Goal: Transaction & Acquisition: Subscribe to service/newsletter

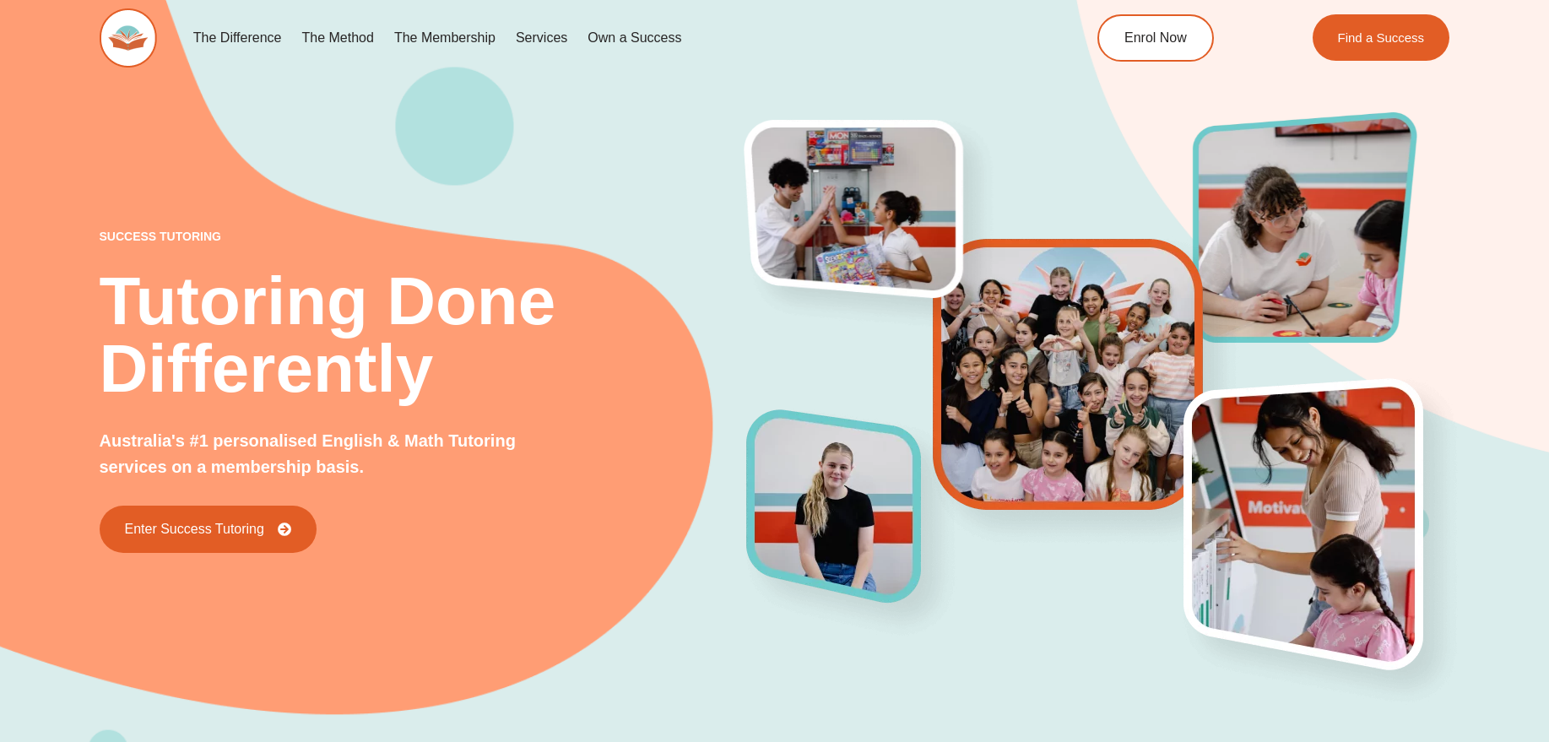
click at [460, 33] on link "The Membership" at bounding box center [445, 38] width 122 height 39
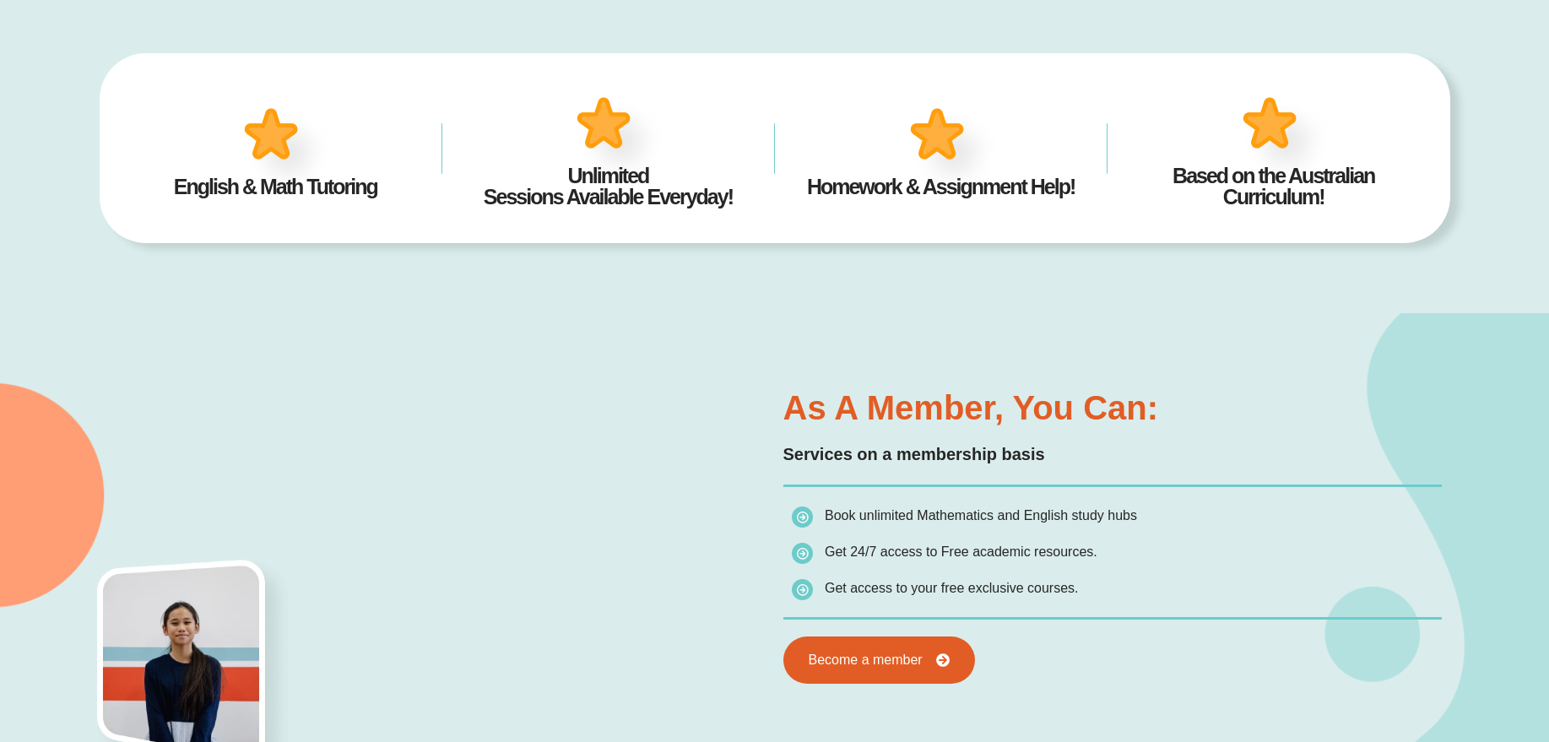
scroll to position [643, 0]
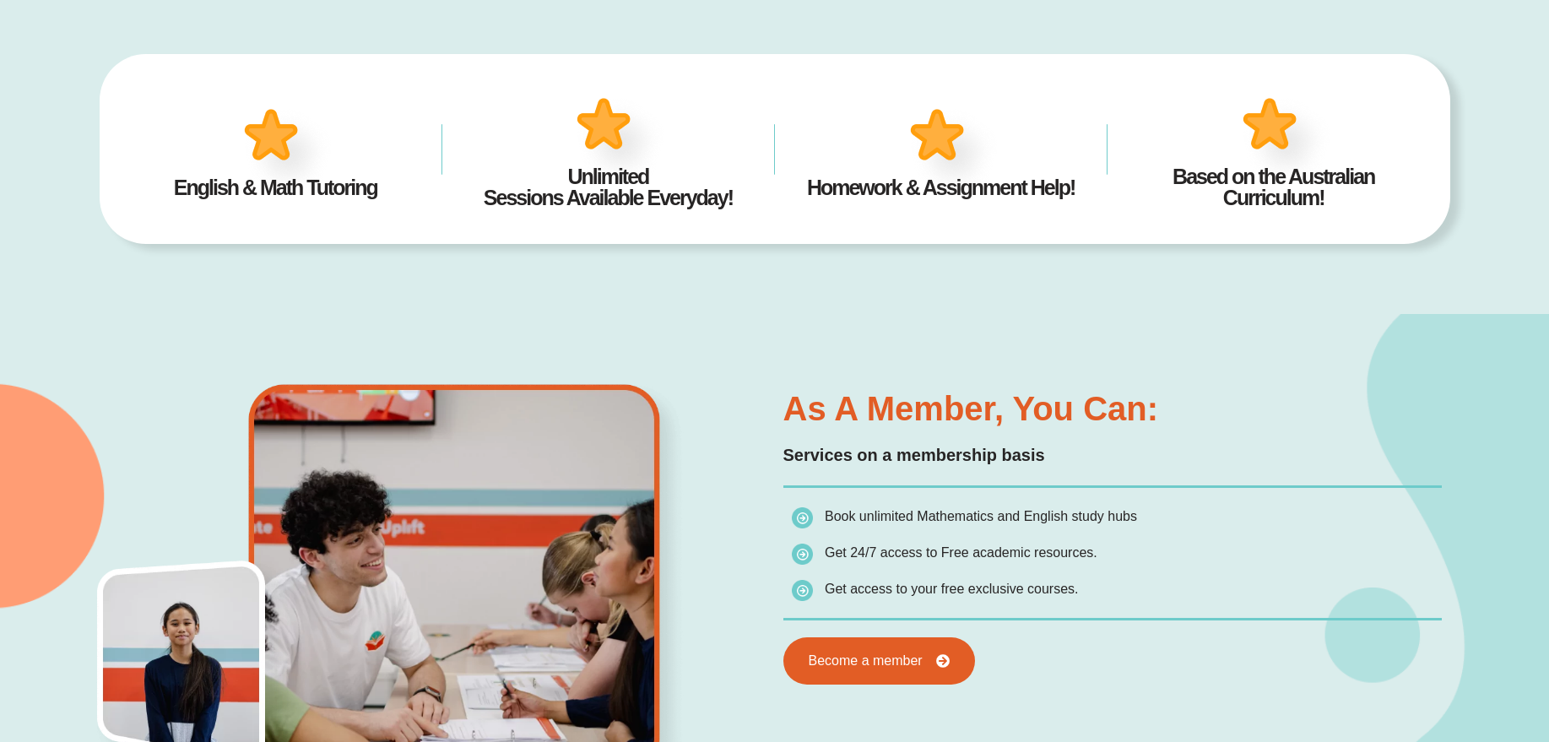
click at [1126, 363] on div "As a member, you can: Services on a membership basis Book unlimited Mathematics…" at bounding box center [775, 573] width 1351 height 519
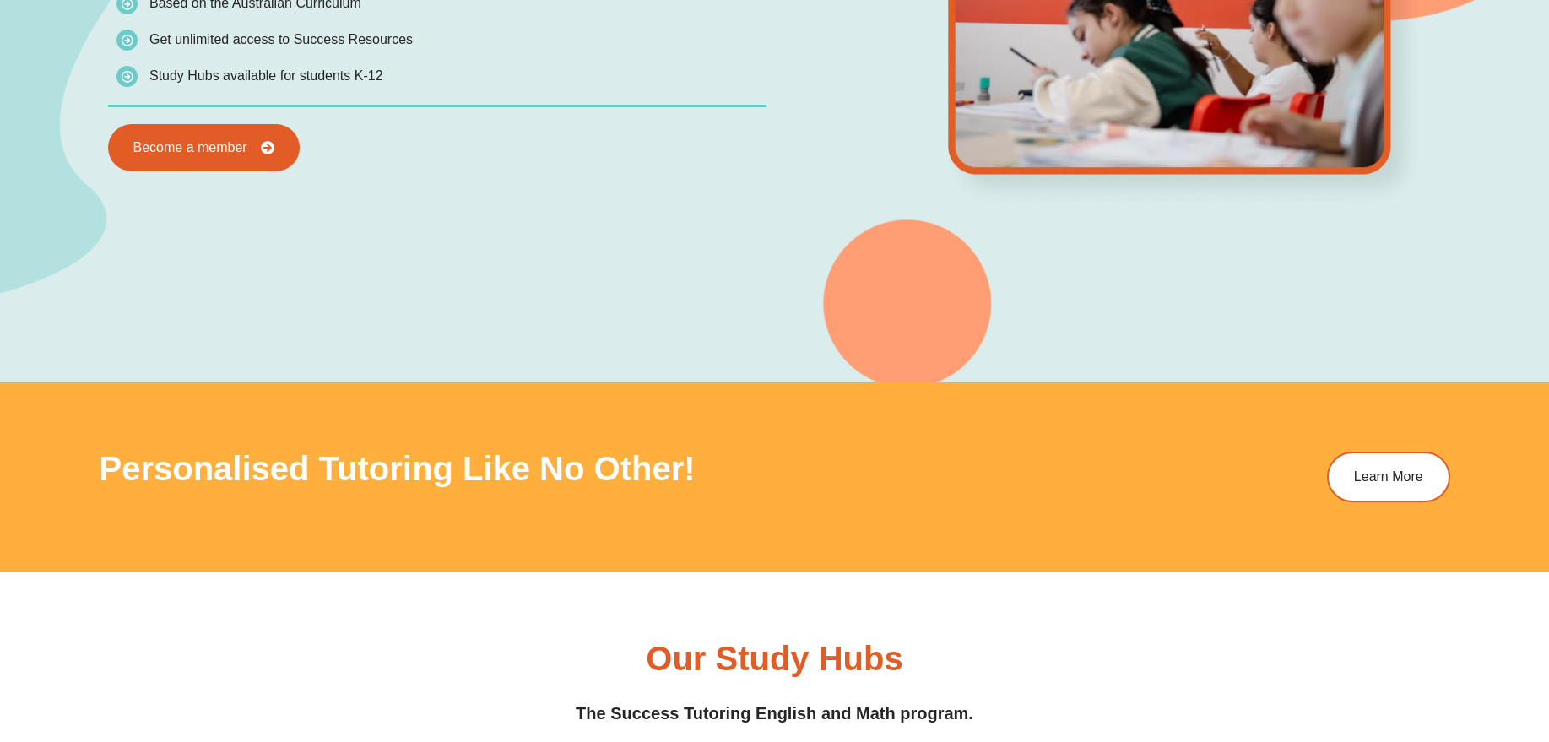
scroll to position [1917, 0]
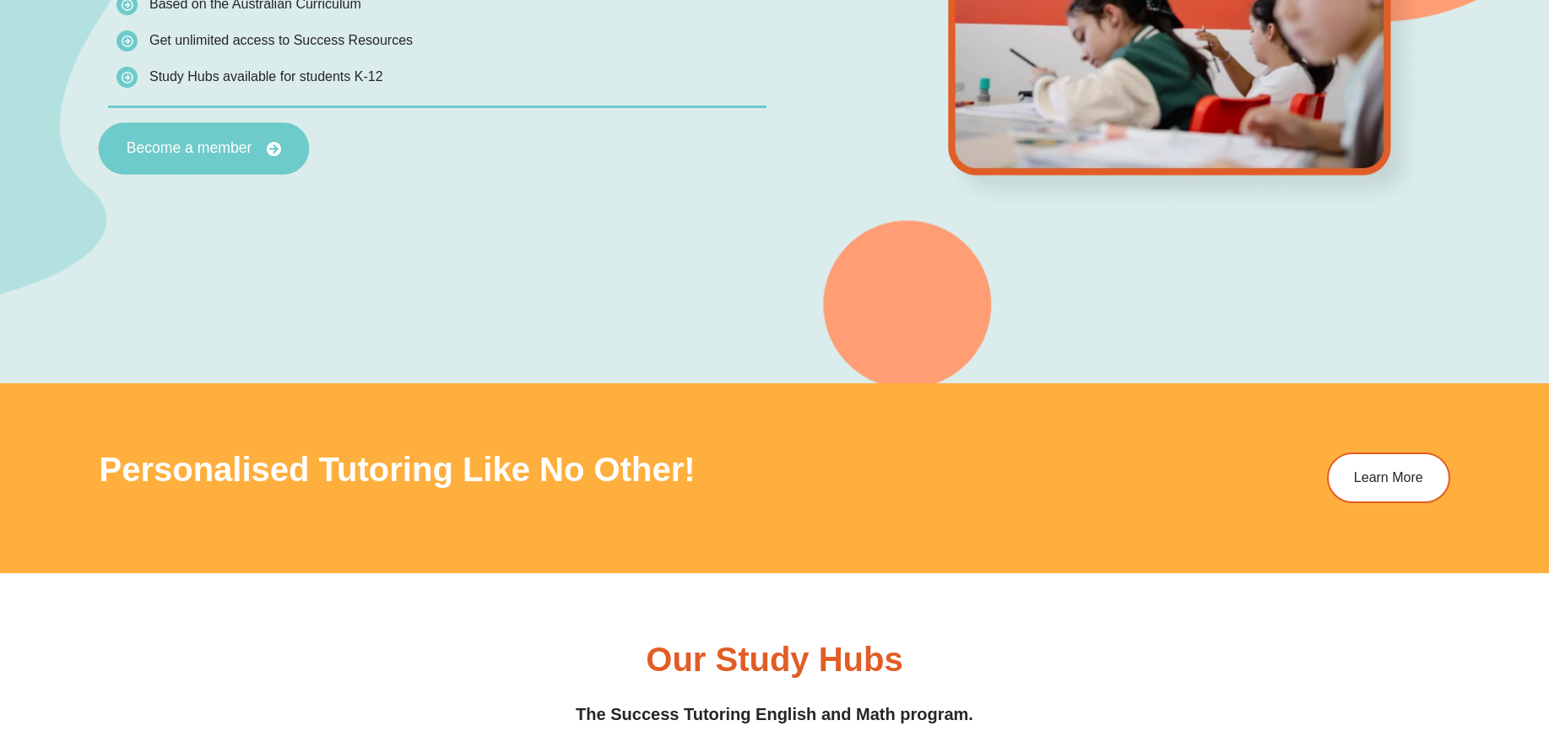
click at [224, 150] on span "Become a member" at bounding box center [189, 148] width 126 height 15
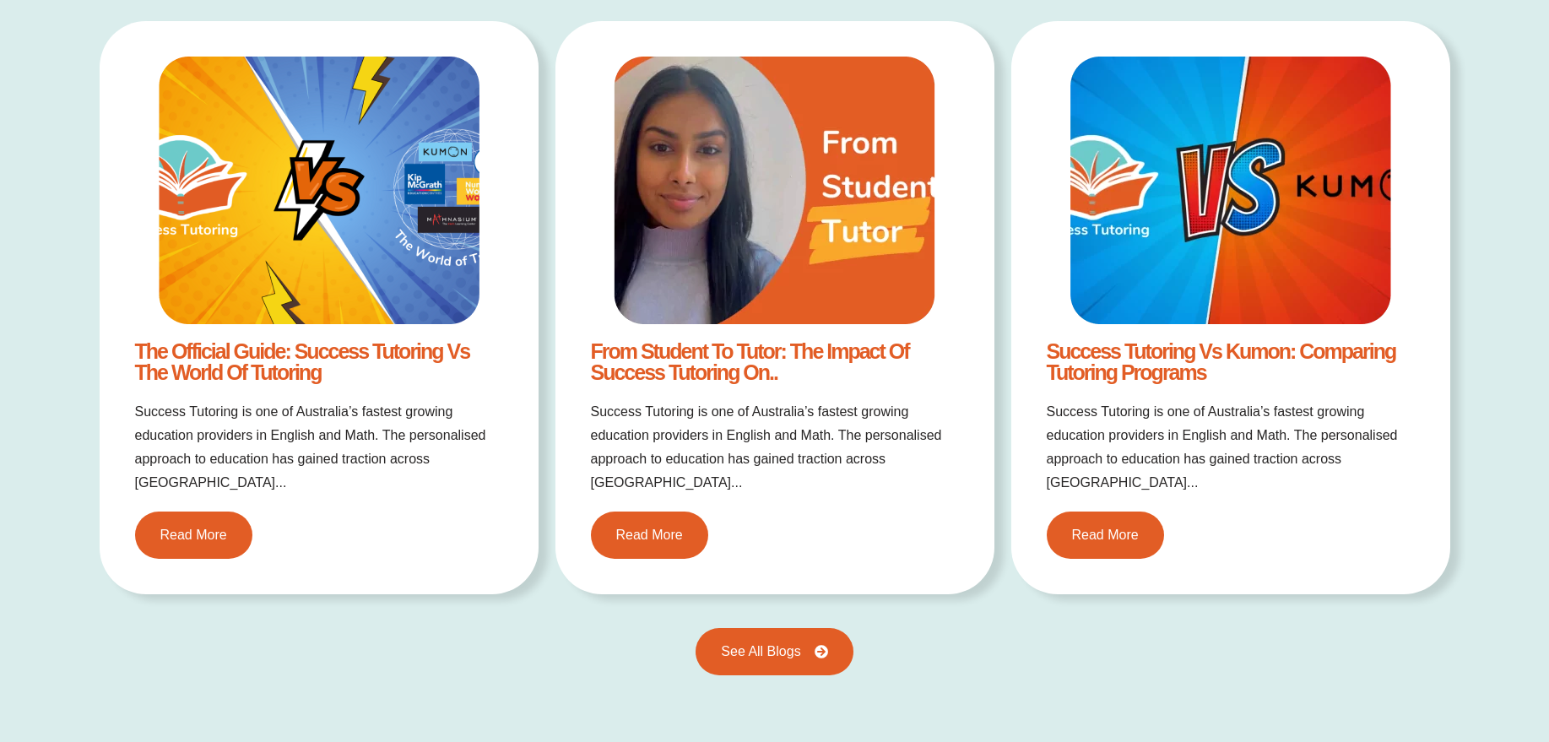
scroll to position [3495, 0]
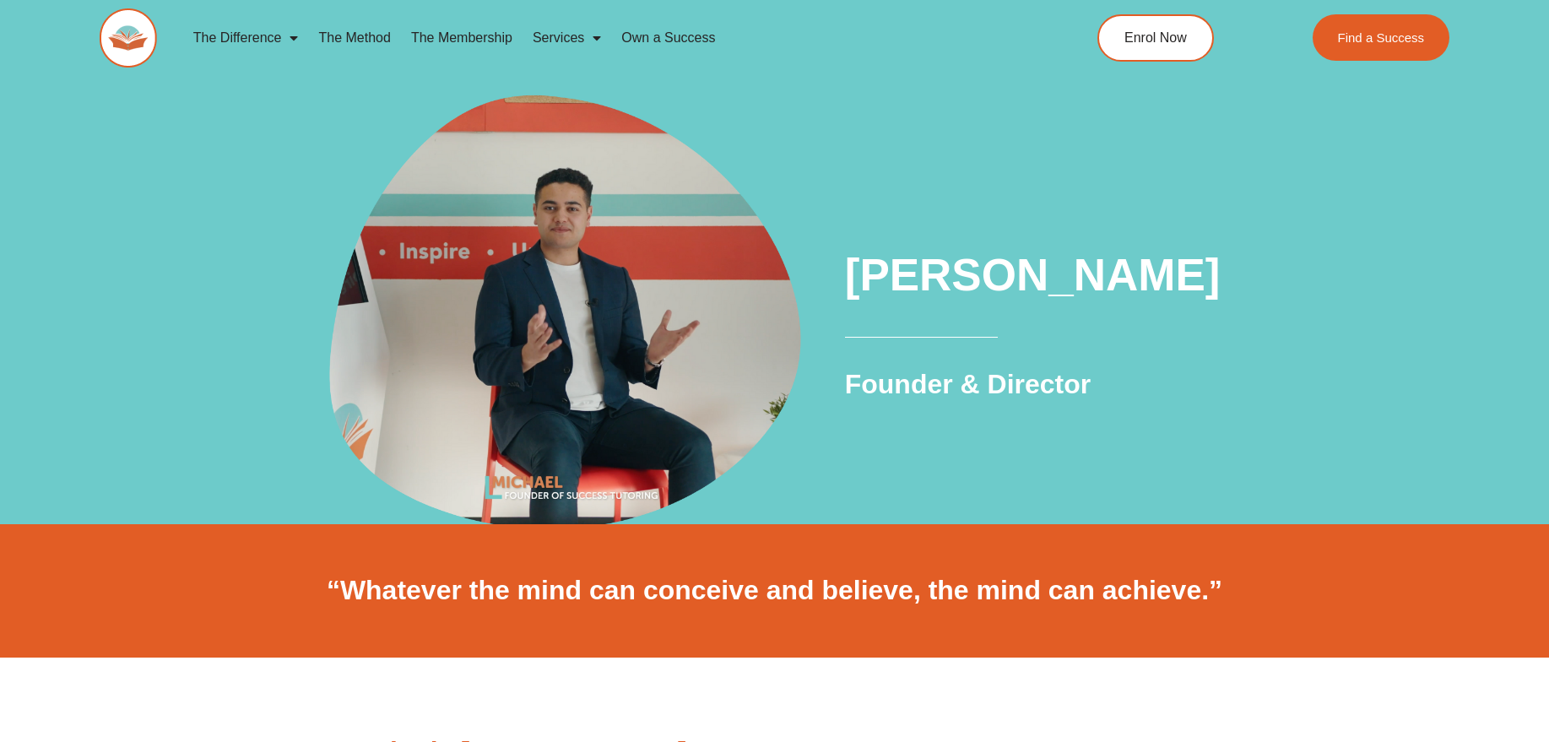
click at [120, 37] on img at bounding box center [128, 37] width 57 height 59
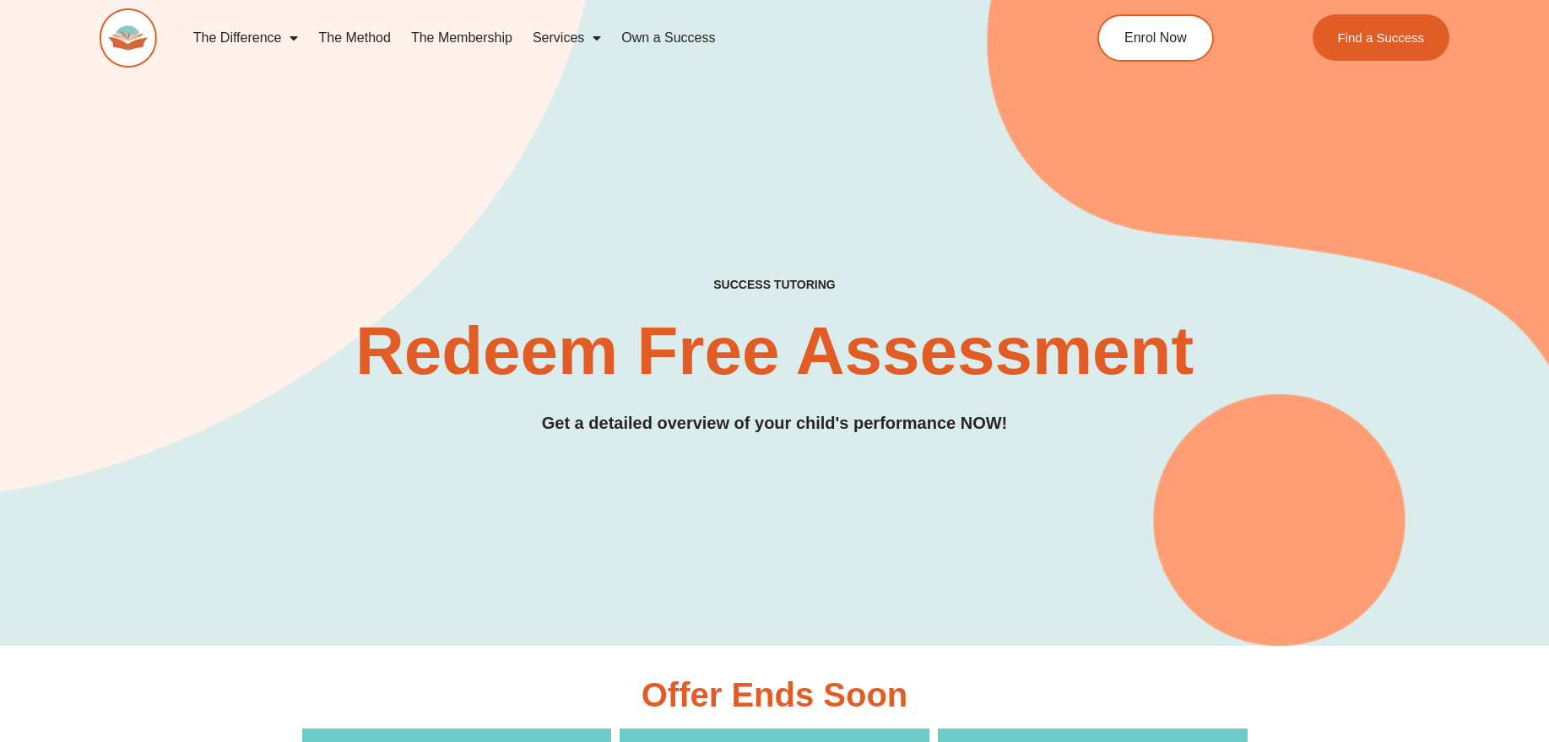
scroll to position [401, 0]
